Goal: Information Seeking & Learning: Check status

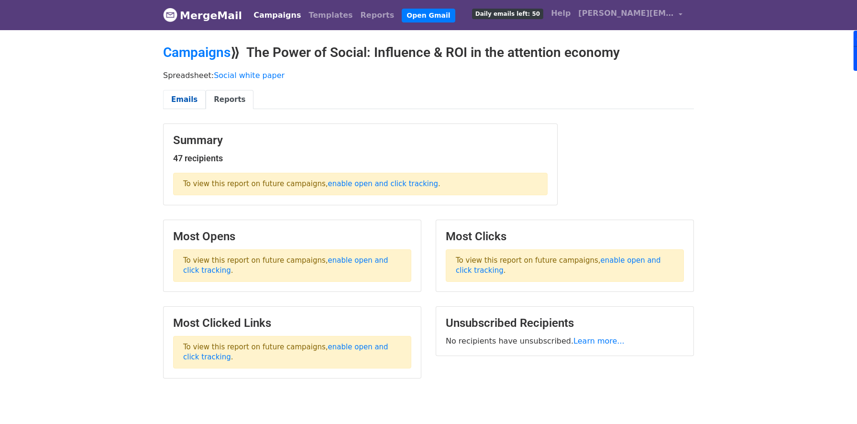
click at [180, 105] on link "Emails" at bounding box center [184, 100] width 43 height 20
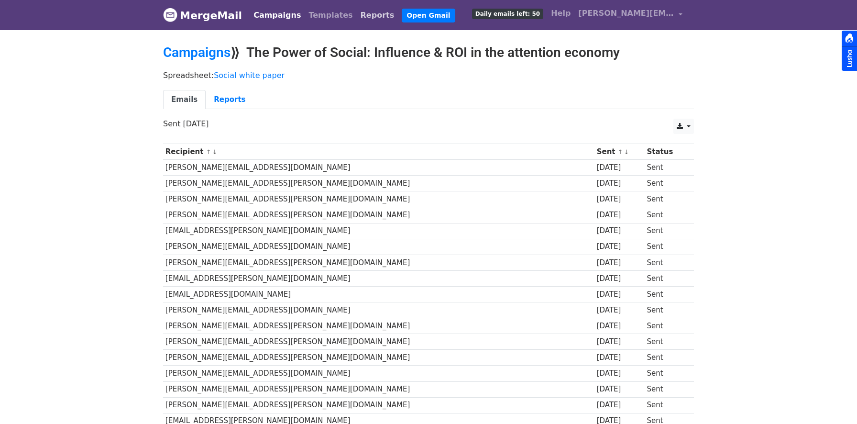
click at [357, 18] on link "Reports" at bounding box center [378, 15] width 42 height 19
click at [359, 20] on link "Reports" at bounding box center [378, 15] width 42 height 19
click at [235, 20] on nav "MergeMail Campaigns Templates Reports Open Gmail Daily emails left: 50 Help [PE…" at bounding box center [428, 15] width 531 height 30
click at [221, 14] on link "MergeMail" at bounding box center [202, 15] width 79 height 20
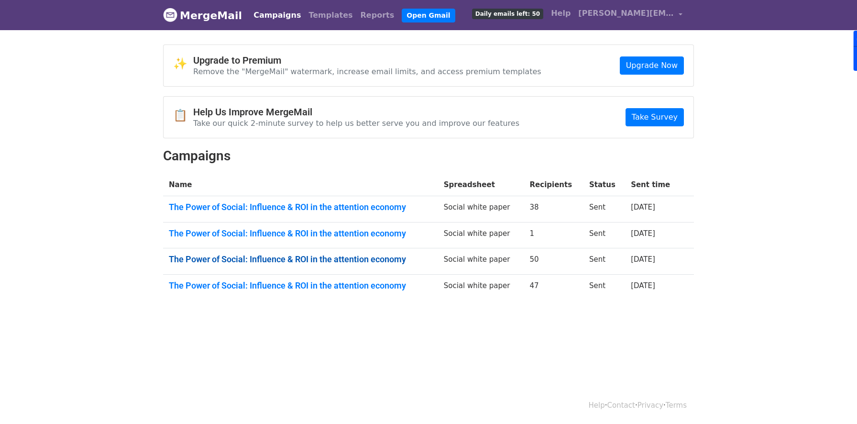
click at [313, 261] on link "The Power of Social: Influence & ROI in the attention economy" at bounding box center [301, 259] width 264 height 11
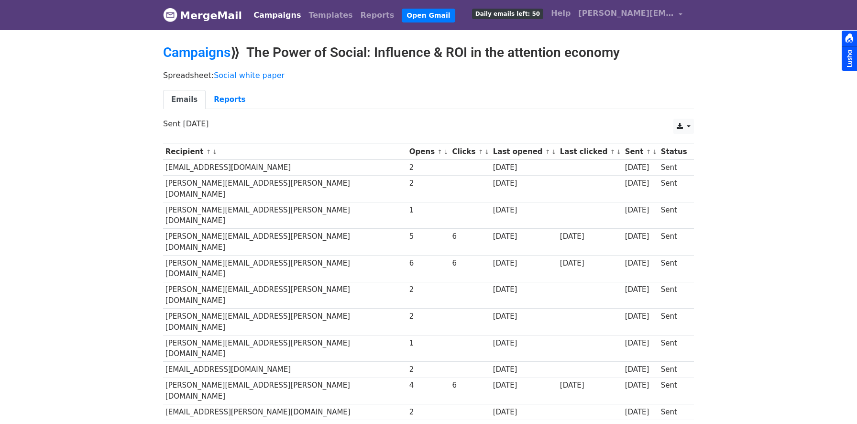
scroll to position [30, 0]
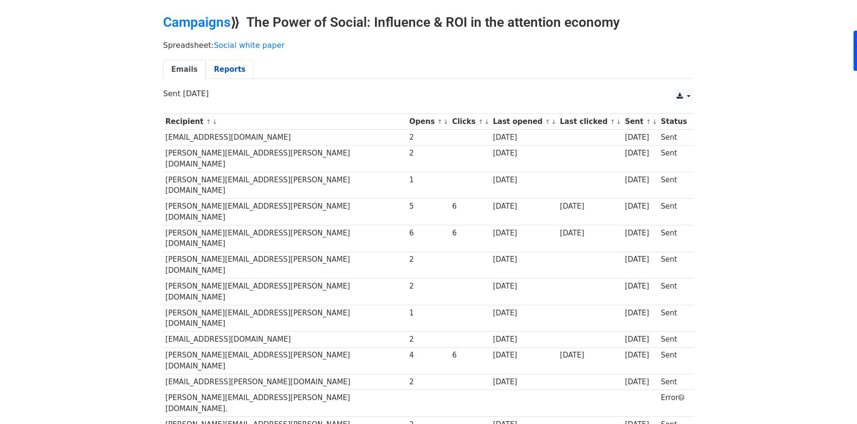
click at [228, 63] on link "Reports" at bounding box center [230, 70] width 48 height 20
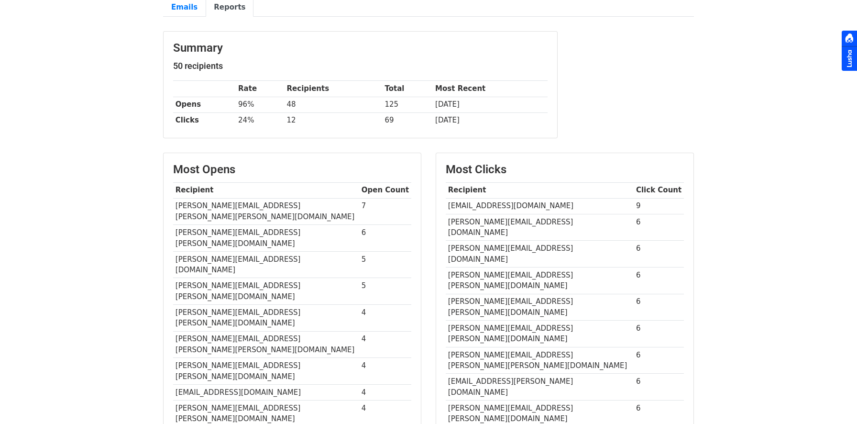
scroll to position [101, 0]
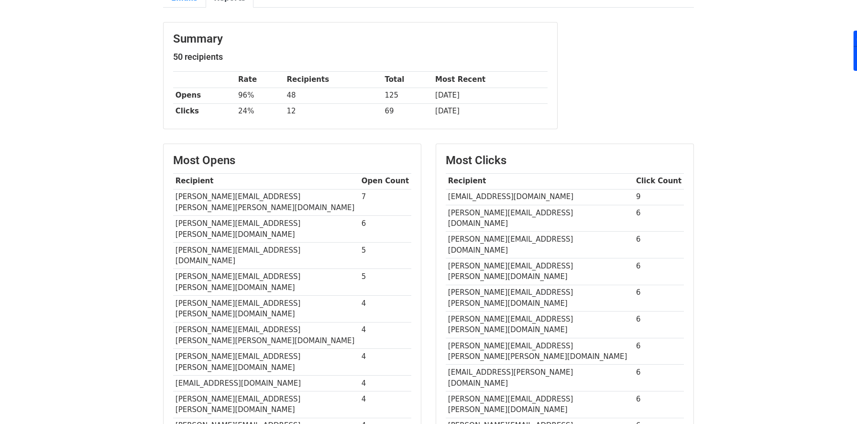
click at [630, 348] on div "Most Clicks Recipient Click Count ewilson@climategroup.org 9 catharina.weegh@sp…" at bounding box center [564, 299] width 257 height 310
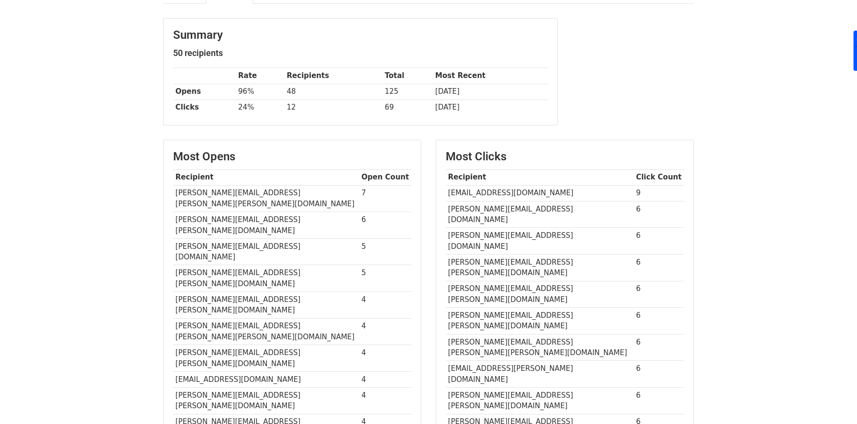
scroll to position [270, 0]
